Goal: Task Accomplishment & Management: Use online tool/utility

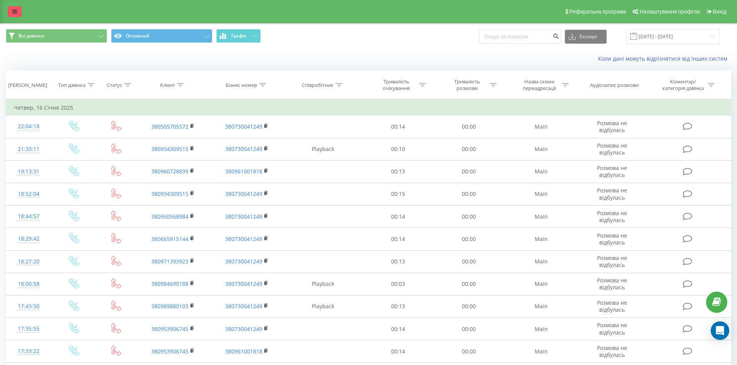
click at [13, 9] on link at bounding box center [15, 11] width 14 height 11
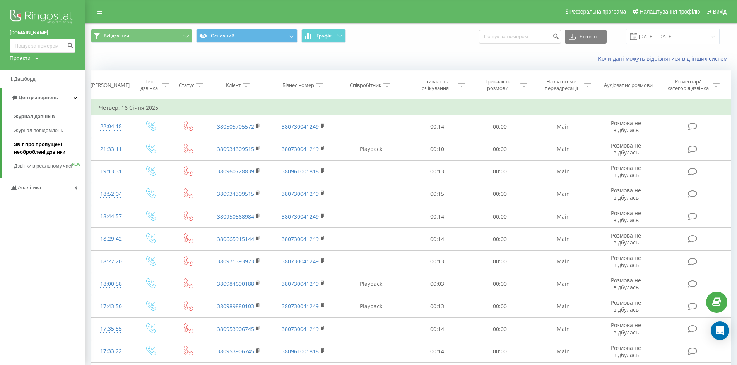
click at [27, 144] on span "Звіт про пропущені необроблені дзвінки" at bounding box center [47, 148] width 67 height 15
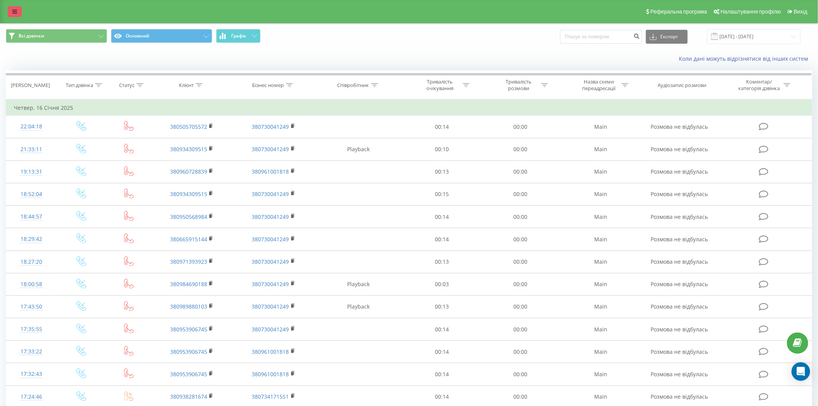
click at [14, 17] on div "Реферальна програма Налаштування профілю Вихід" at bounding box center [409, 11] width 818 height 23
click at [14, 14] on icon at bounding box center [14, 11] width 5 height 5
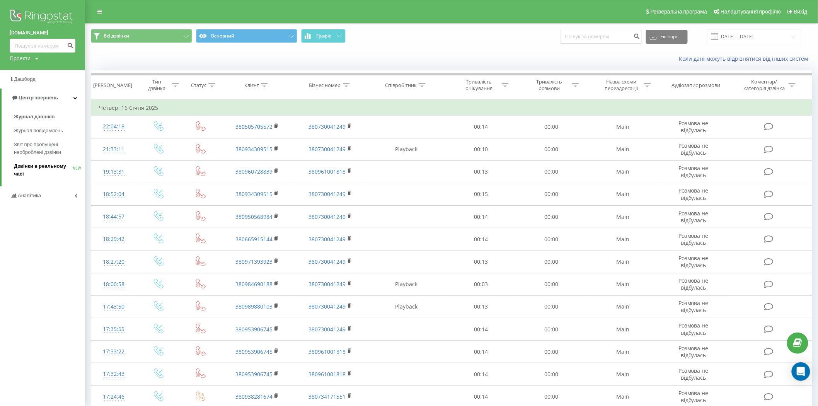
click at [49, 167] on span "Дзвінки в реальному часі" at bounding box center [43, 169] width 59 height 15
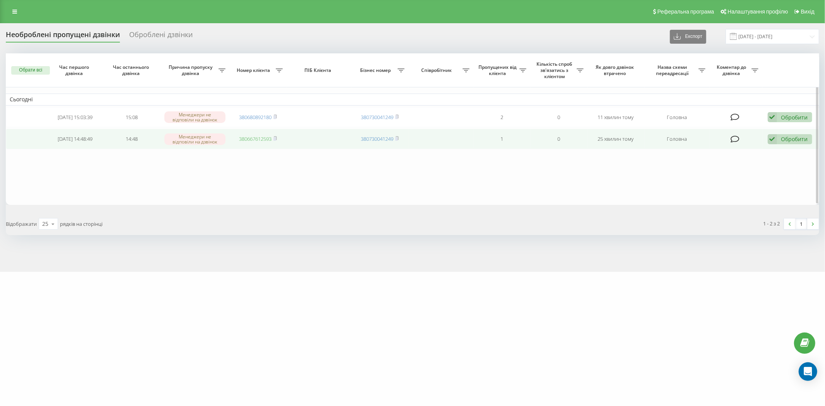
click at [256, 137] on link "380667612593" at bounding box center [255, 138] width 32 height 7
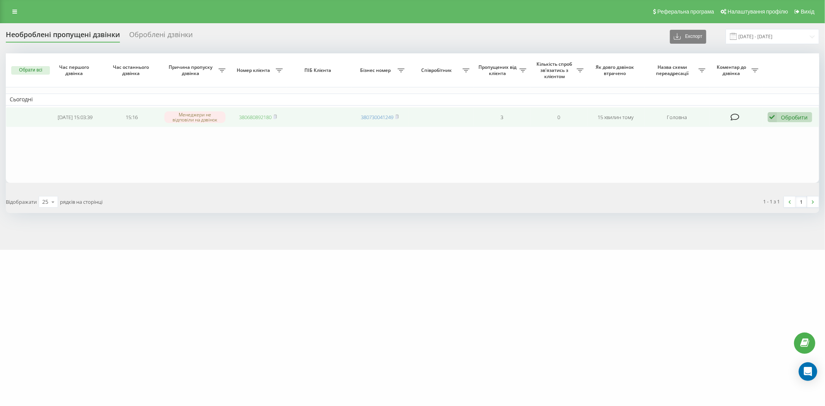
click at [261, 118] on link "380680892180" at bounding box center [255, 117] width 32 height 7
